Goal: Communication & Community: Share content

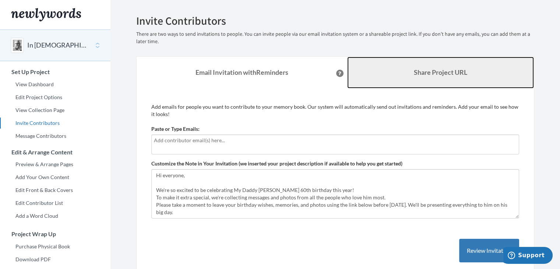
click at [453, 66] on link "Share Project URL" at bounding box center [440, 73] width 187 height 32
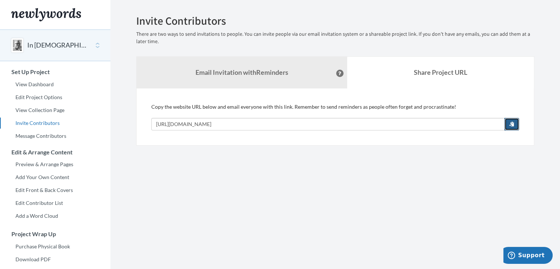
click at [512, 122] on span "button" at bounding box center [511, 123] width 5 height 5
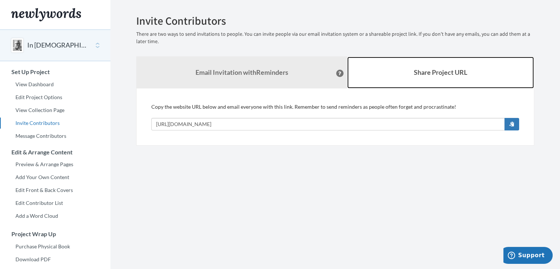
click at [496, 78] on link "Share Project URL" at bounding box center [440, 73] width 187 height 32
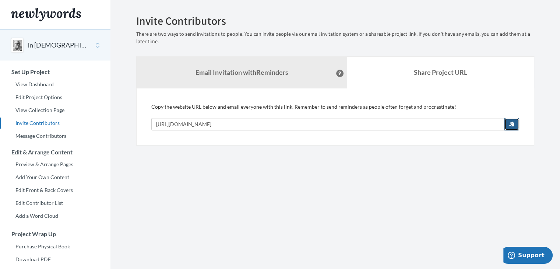
click at [512, 124] on span "button" at bounding box center [511, 123] width 5 height 5
click at [316, 202] on section "Emails have been sent! Invite Contributors There are two ways to send invitatio…" at bounding box center [334, 183] width 449 height 366
click at [41, 46] on button "In [DEMOGRAPHIC_DATA]'s Faithfulness: 60 Years of Blessings and Legacy" at bounding box center [57, 45] width 60 height 10
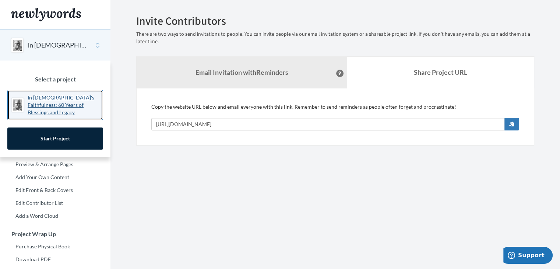
click at [40, 107] on p "In [DEMOGRAPHIC_DATA]'s Faithfulness: 60 Years of Blessings and Legacy" at bounding box center [63, 105] width 71 height 22
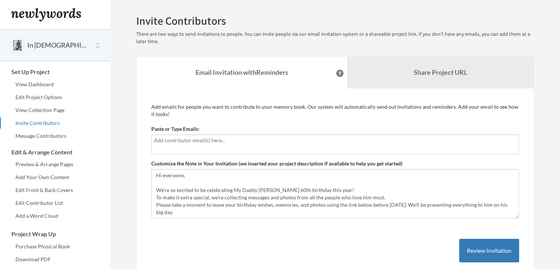
click at [256, 134] on div at bounding box center [335, 144] width 368 height 20
type input "[EMAIL_ADDRESS][DOMAIN_NAME]"
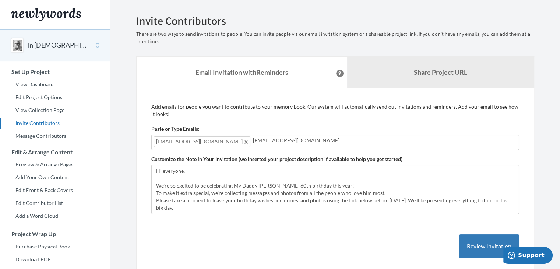
type input "[EMAIL_ADDRESS][DOMAIN_NAME]"
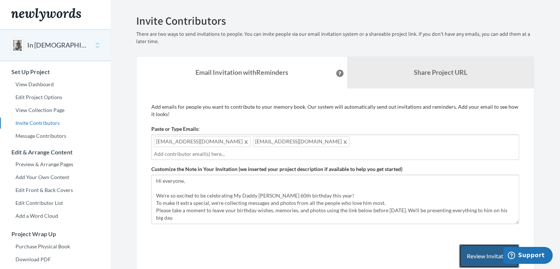
click at [484, 244] on button "Review Invitation" at bounding box center [489, 256] width 60 height 24
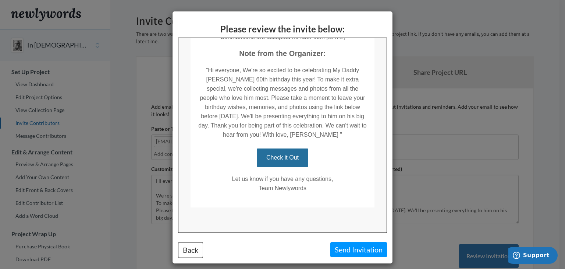
scroll to position [6, 0]
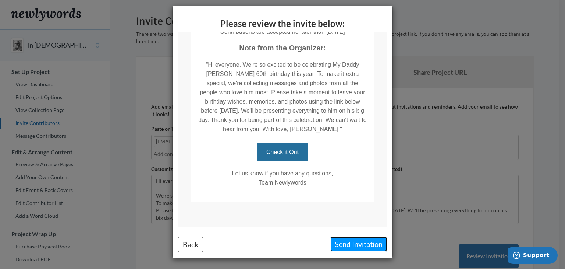
click at [362, 246] on button "Send Invitation" at bounding box center [358, 243] width 57 height 15
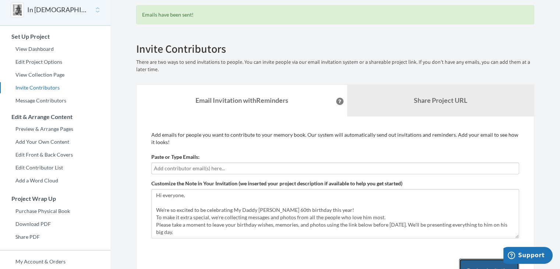
scroll to position [38, 0]
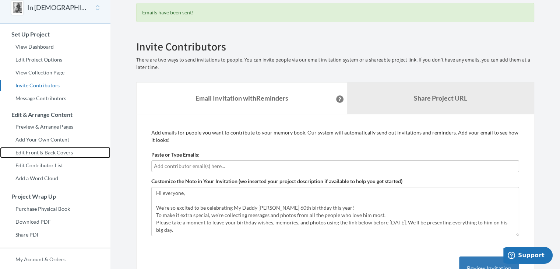
click at [54, 155] on link "Edit Front & Back Covers" at bounding box center [55, 152] width 110 height 11
